Goal: Information Seeking & Learning: Find specific fact

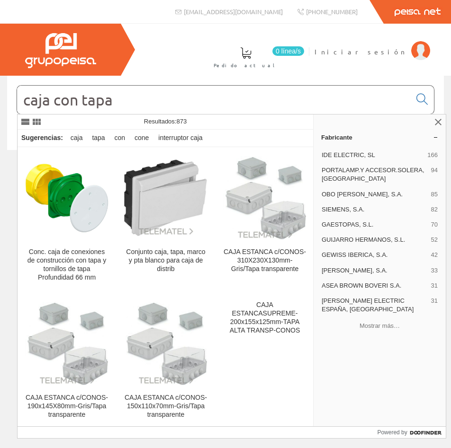
click at [145, 101] on input "caja con tapa" at bounding box center [213, 100] width 393 height 28
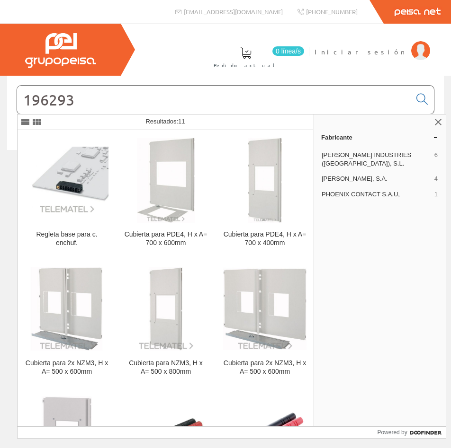
type input "196293"
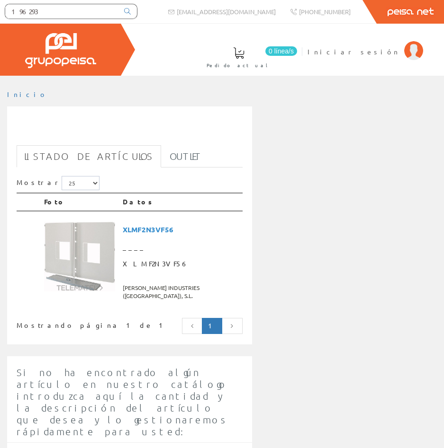
click at [56, 10] on input "196293" at bounding box center [61, 11] width 113 height 14
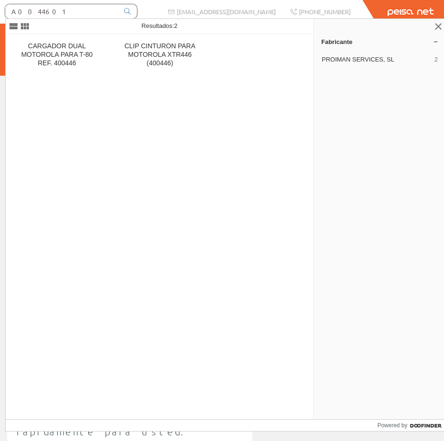
type input "A0044601"
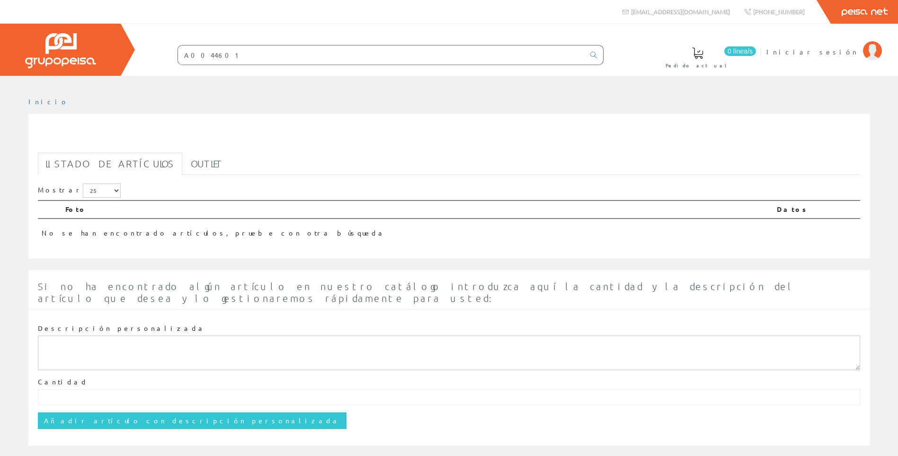
click at [246, 57] on input "A0044601" at bounding box center [381, 54] width 407 height 19
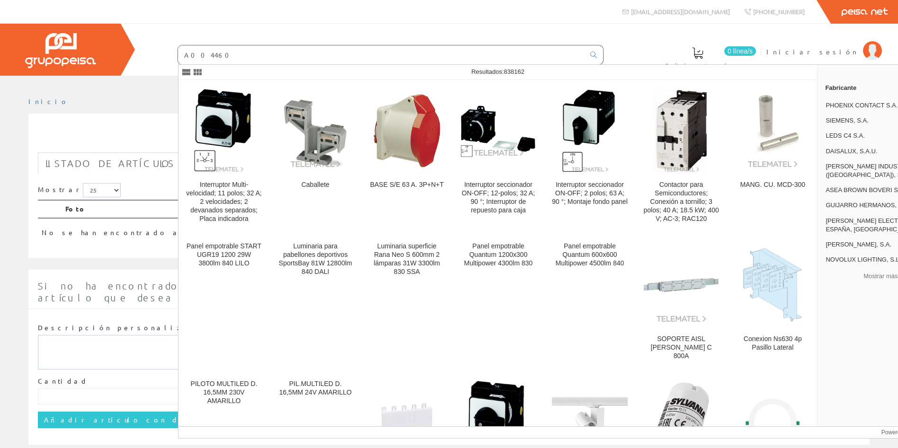
type input "A0044601"
